Goal: Find specific page/section: Find specific page/section

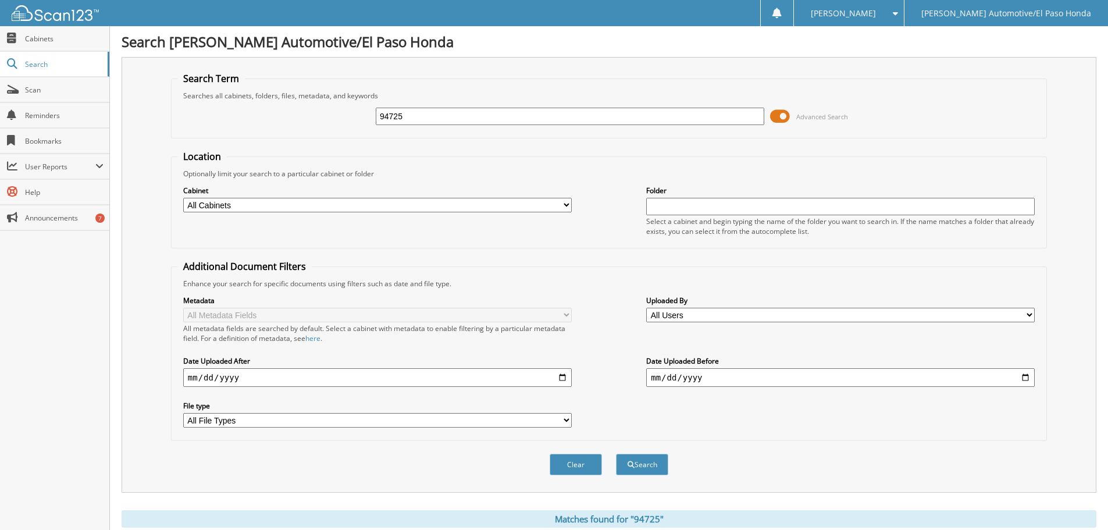
click at [440, 116] on input "94725" at bounding box center [570, 116] width 388 height 17
type input "9"
type input "52157"
click at [652, 465] on button "Search" at bounding box center [642, 464] width 52 height 22
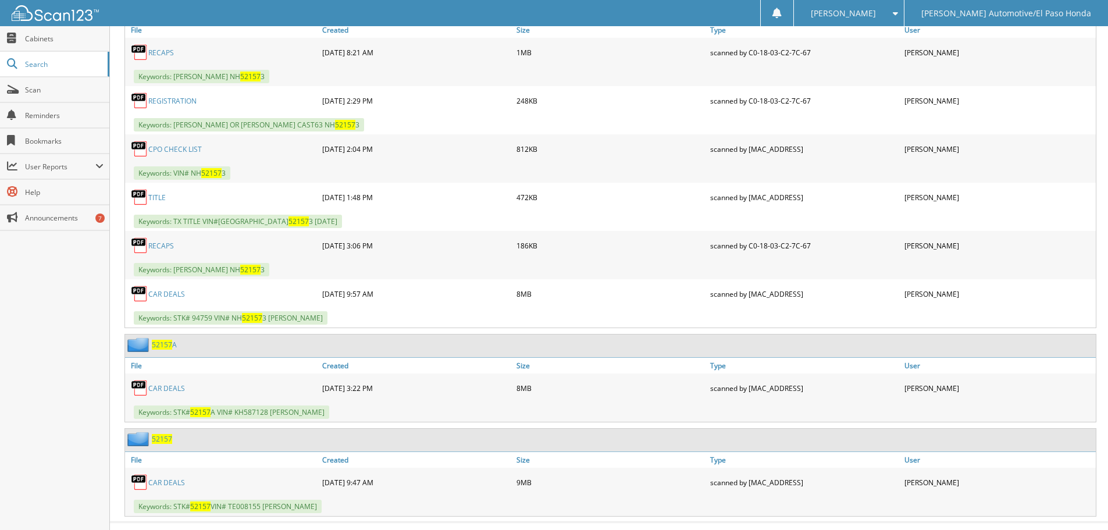
scroll to position [599, 0]
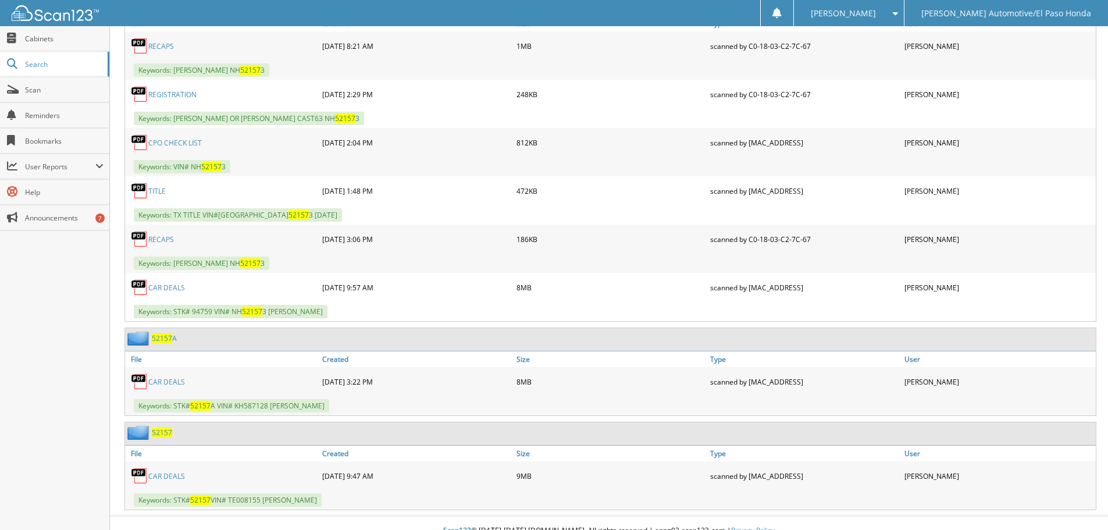
click at [167, 479] on link "CAR DEALS" at bounding box center [166, 476] width 37 height 10
